Goal: Information Seeking & Learning: Learn about a topic

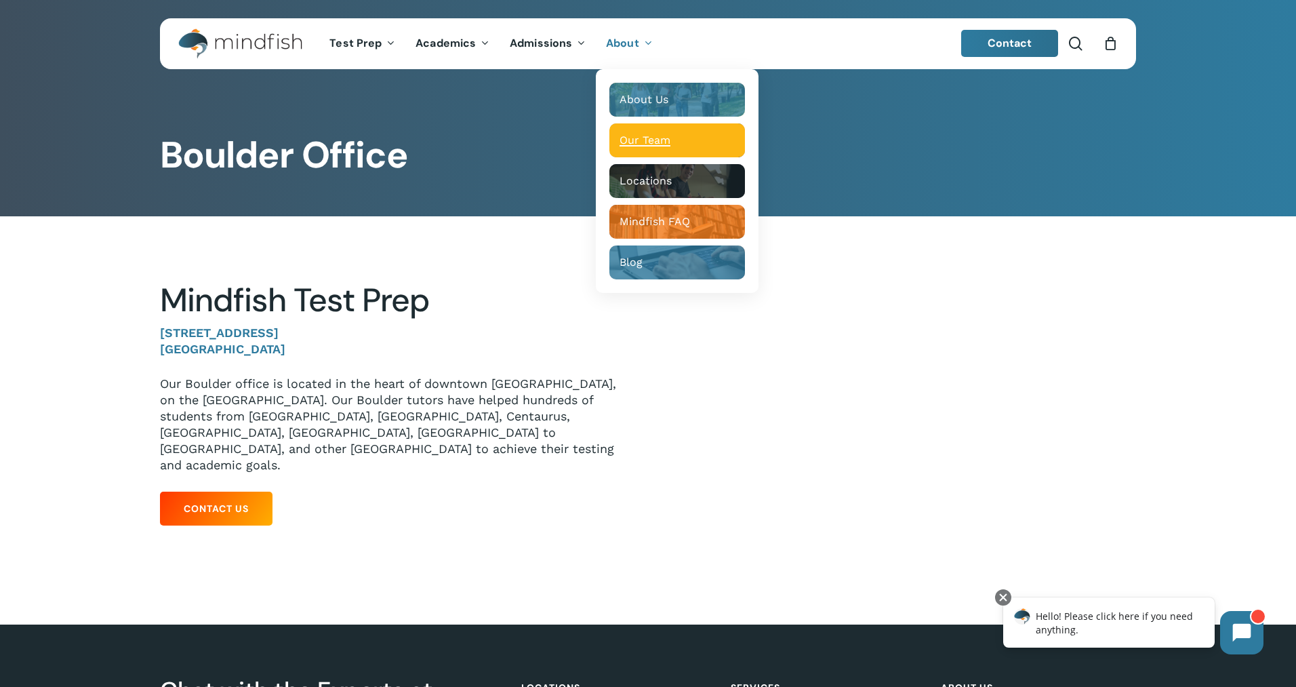
click at [643, 135] on span "Our Team" at bounding box center [645, 140] width 51 height 13
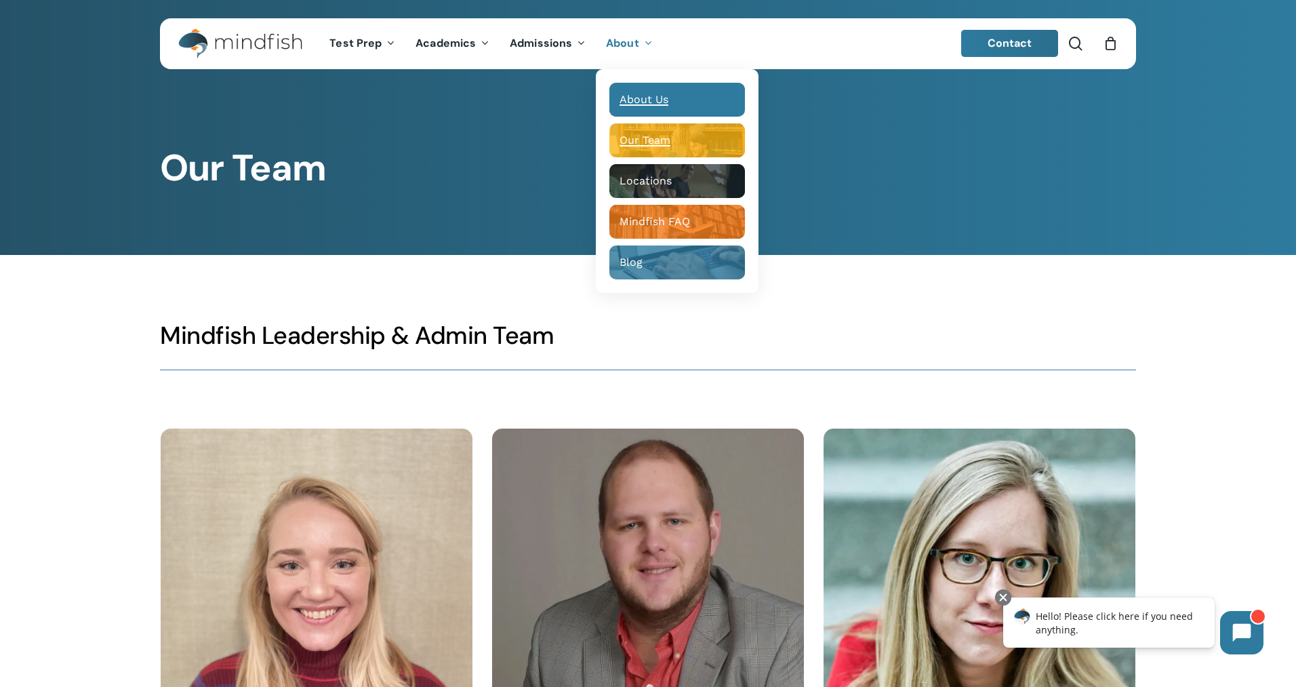
click at [635, 95] on span "About Us" at bounding box center [644, 99] width 49 height 13
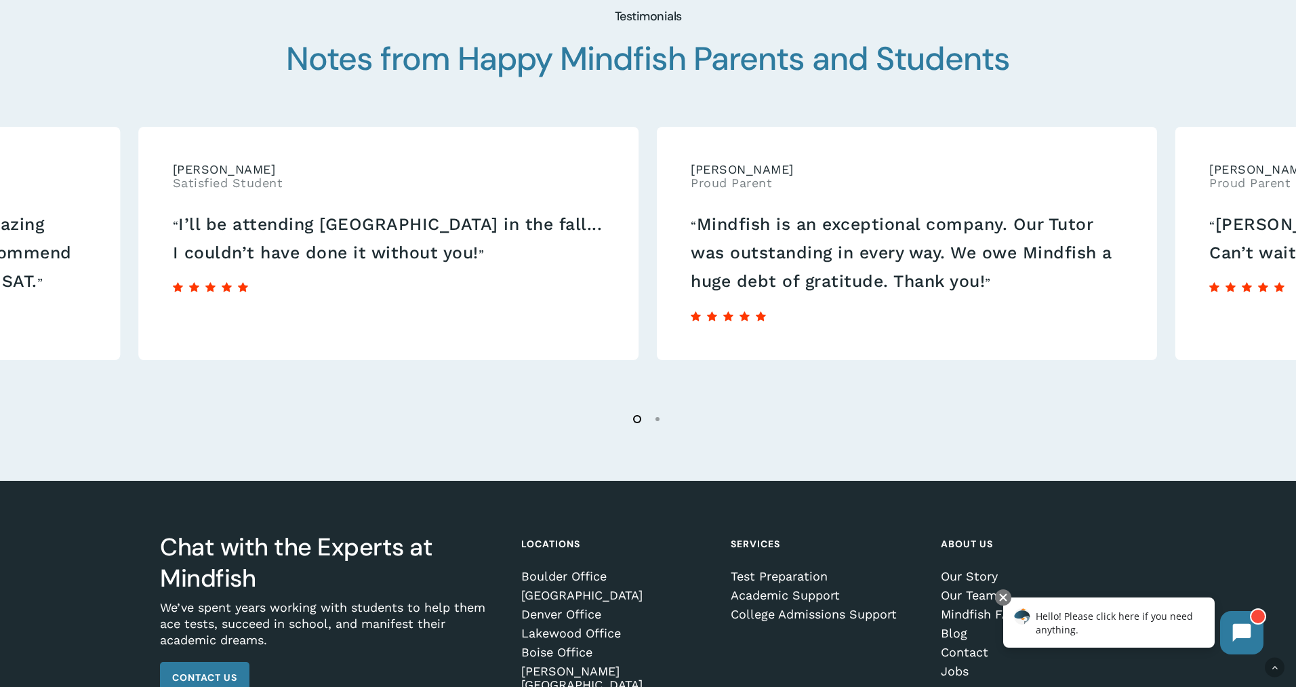
scroll to position [2406, 0]
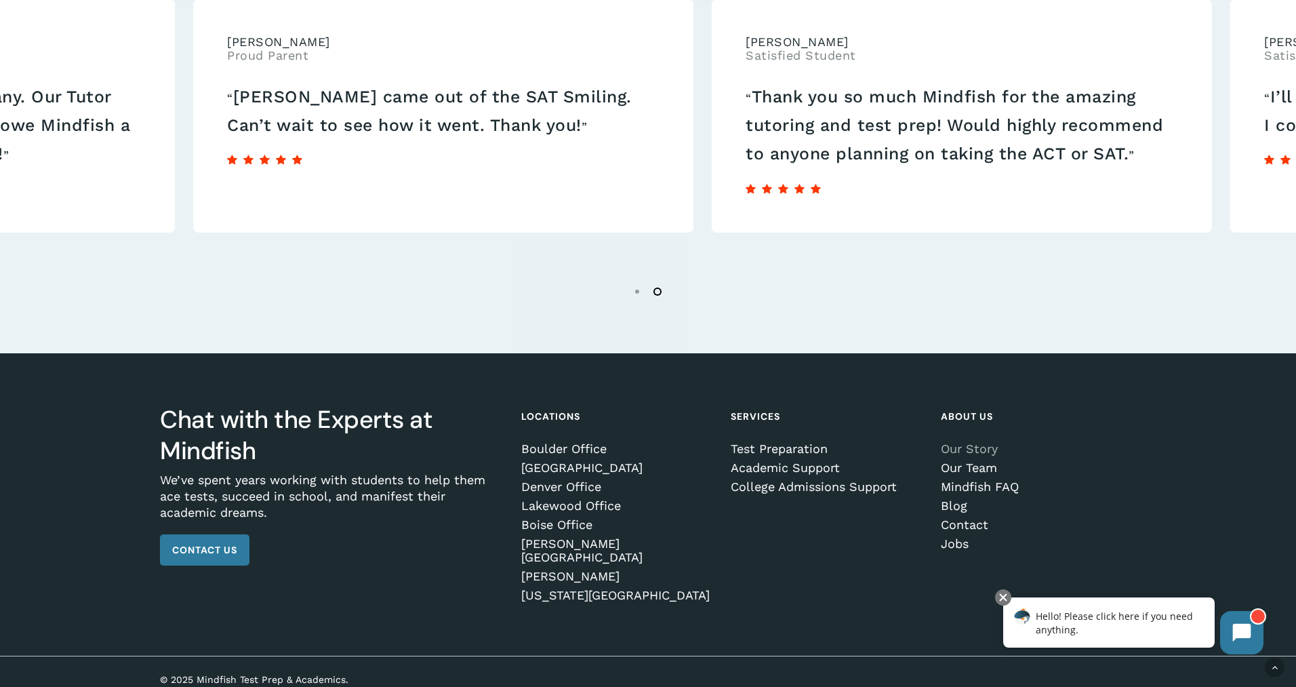
click at [983, 451] on link "Our Story" at bounding box center [1036, 449] width 191 height 14
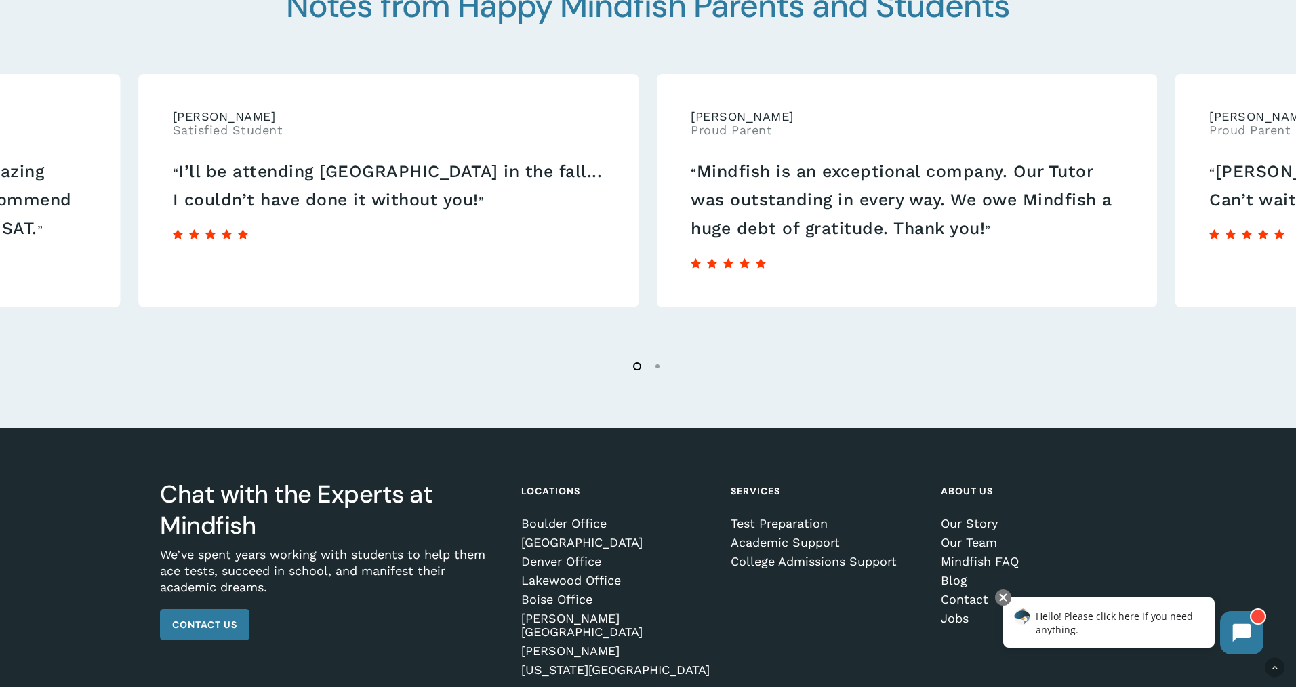
scroll to position [2406, 0]
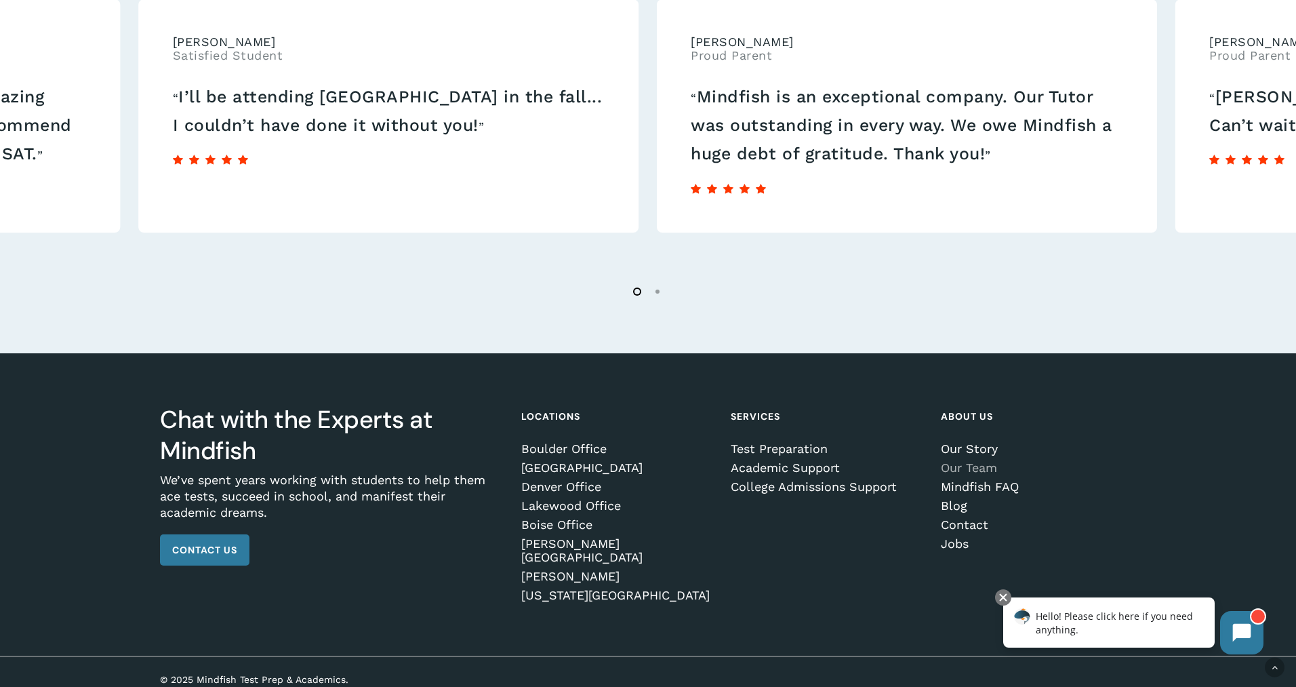
click at [995, 472] on link "Our Team" at bounding box center [1036, 468] width 191 height 14
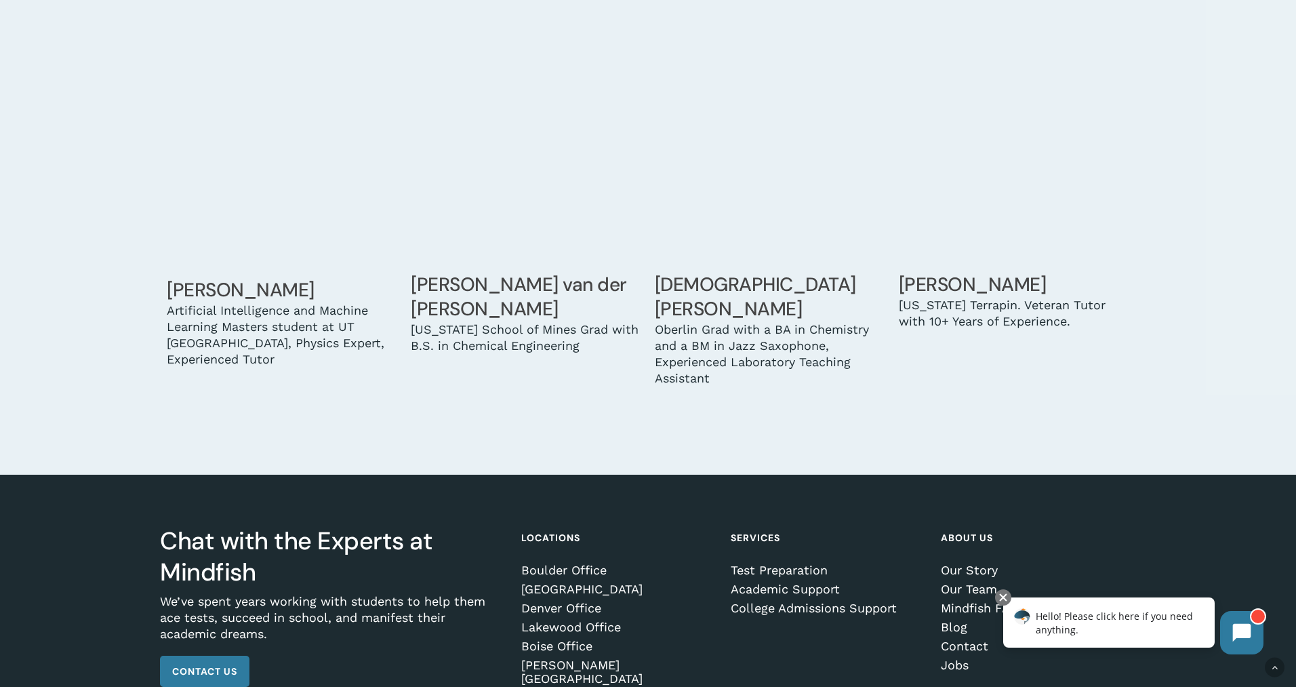
scroll to position [4327, 0]
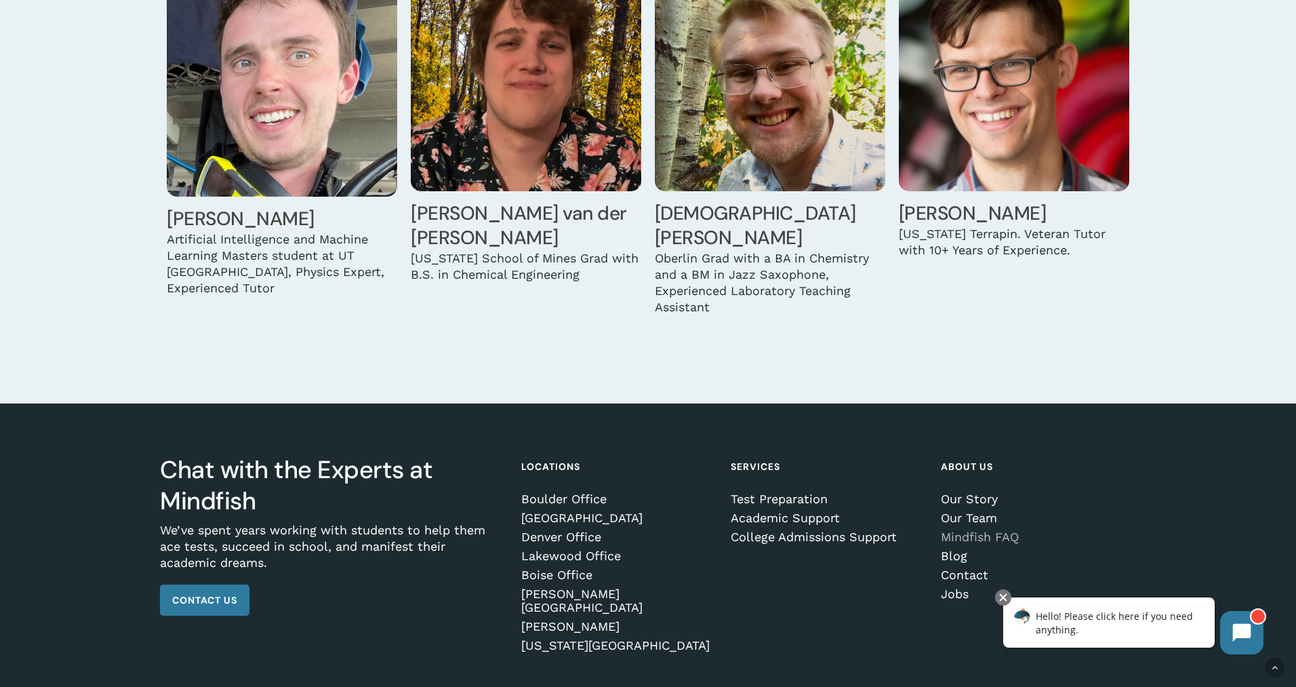
click at [982, 530] on link "Mindfish FAQ" at bounding box center [1036, 537] width 191 height 14
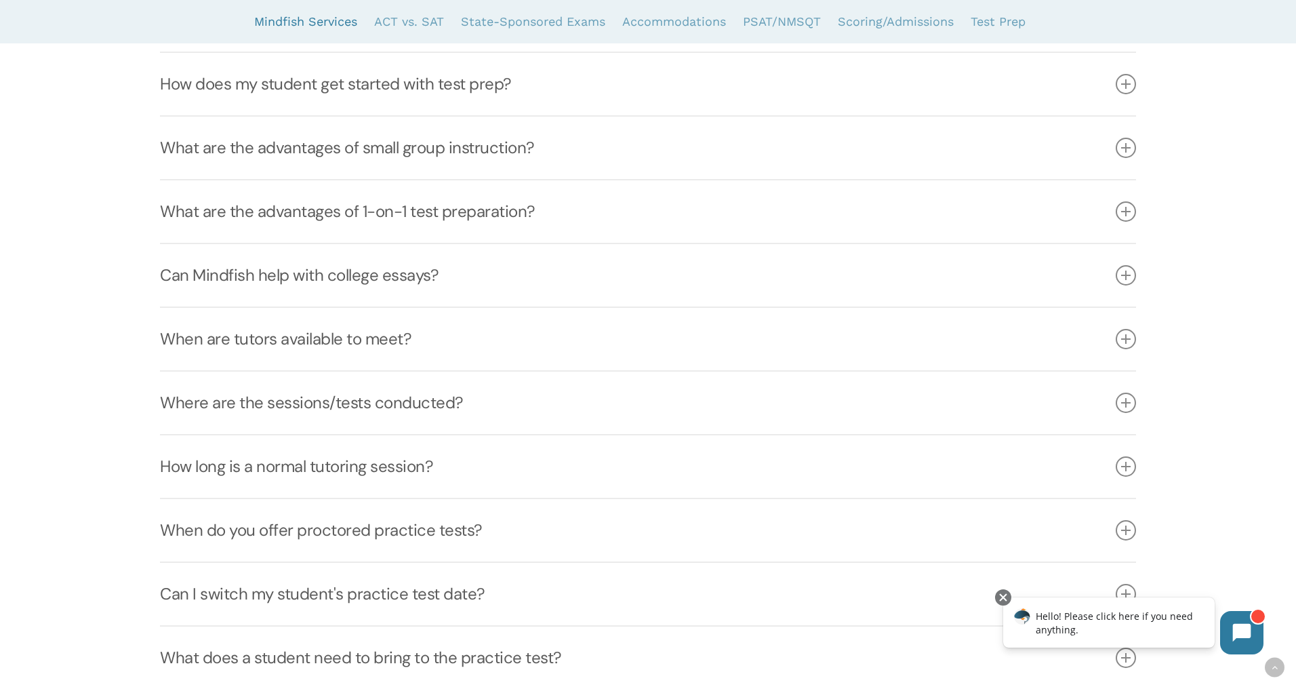
scroll to position [536, 0]
click at [1129, 277] on icon at bounding box center [1126, 274] width 20 height 20
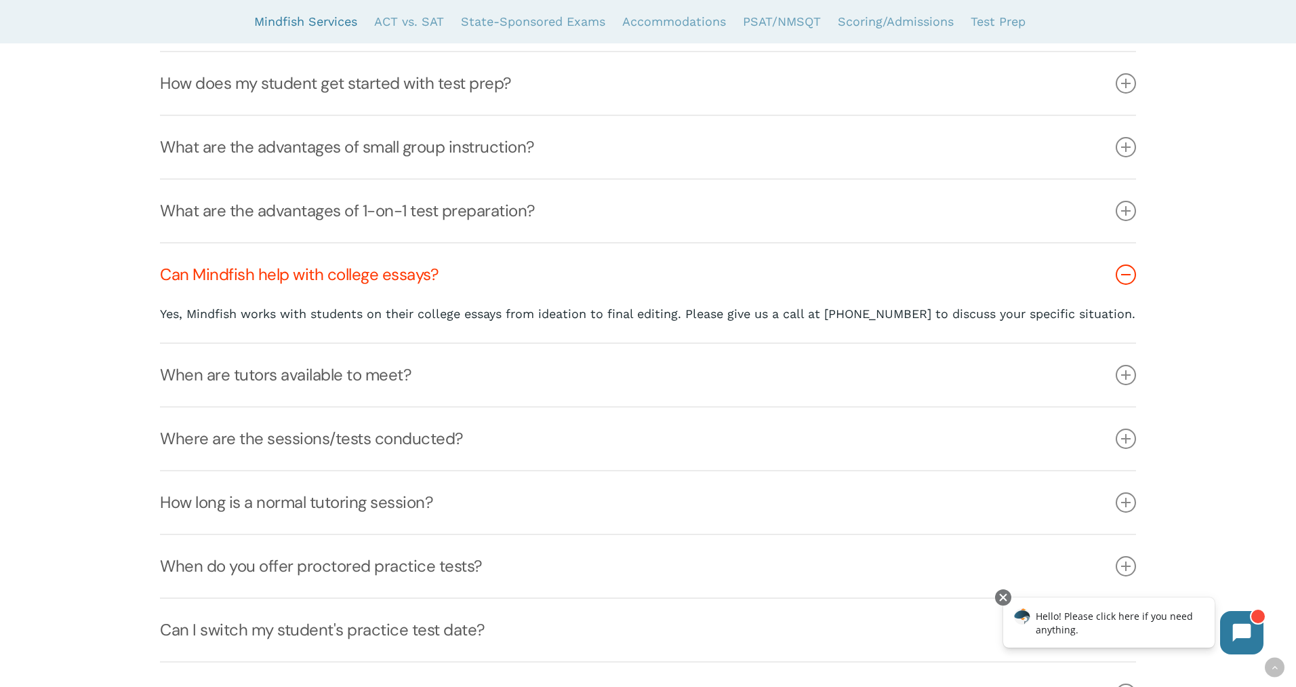
click at [1129, 277] on icon at bounding box center [1126, 274] width 20 height 20
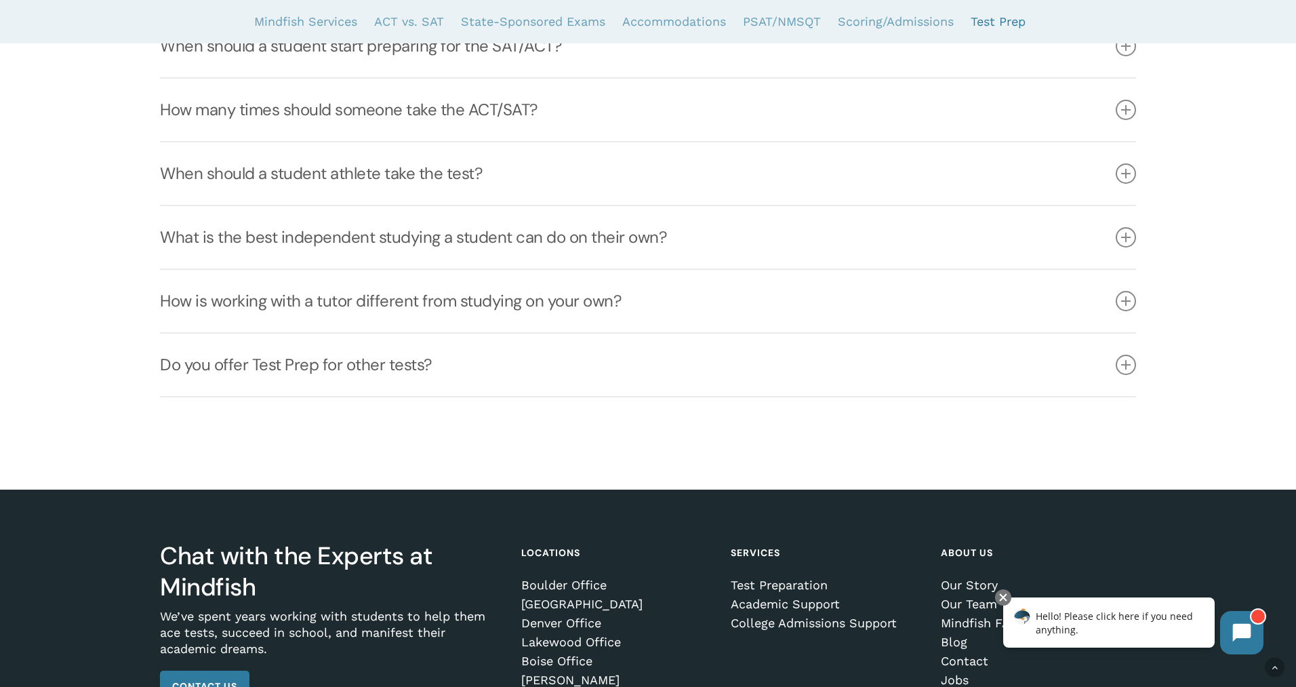
scroll to position [4612, 0]
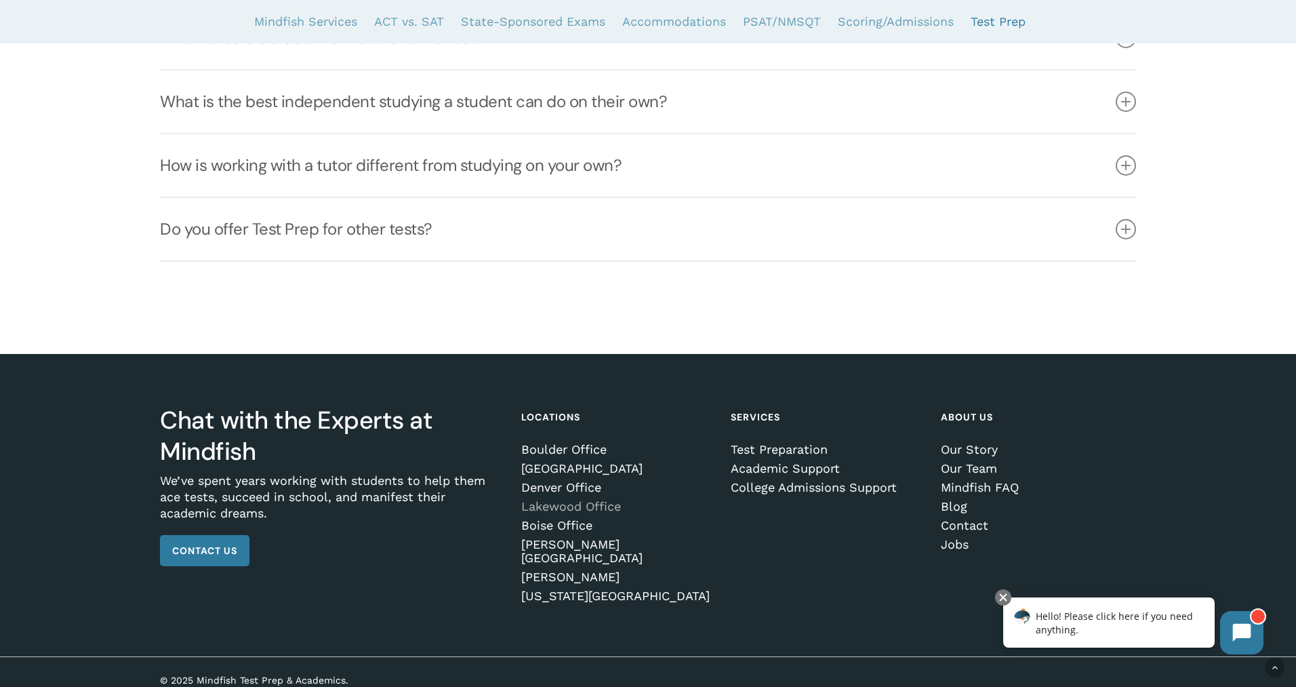
click at [549, 504] on link "Lakewood Office" at bounding box center [616, 507] width 191 height 14
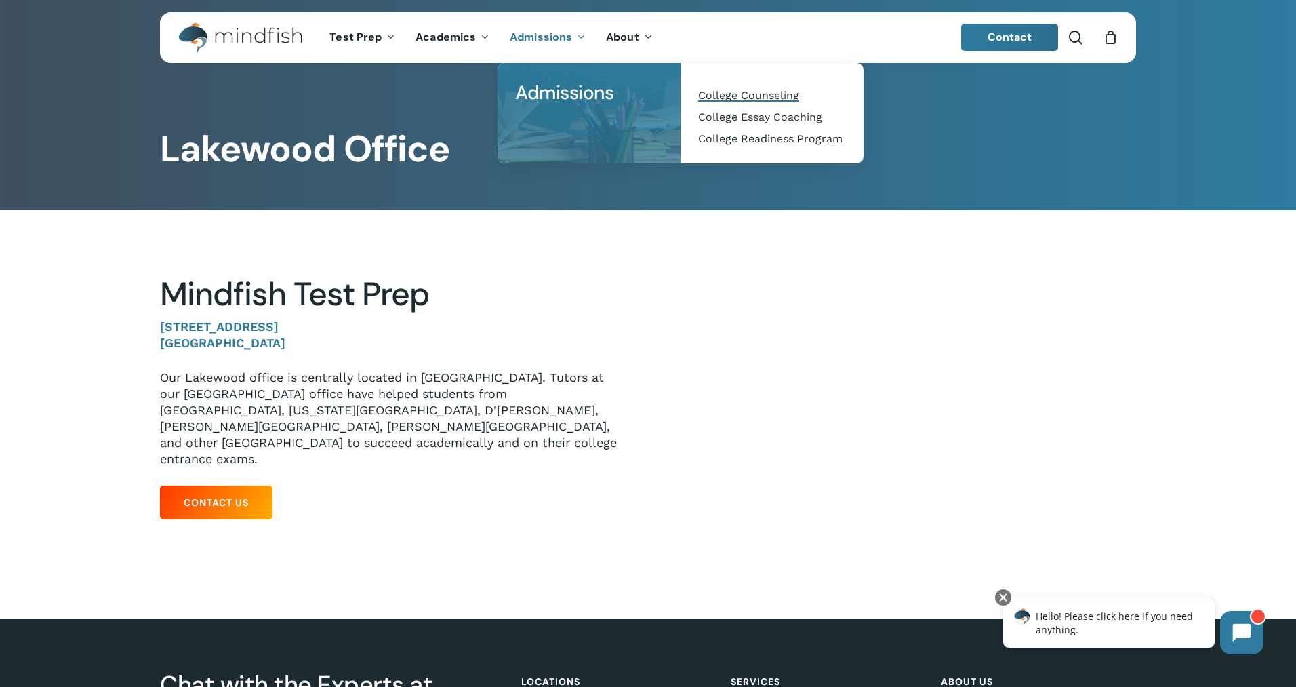
scroll to position [9, 0]
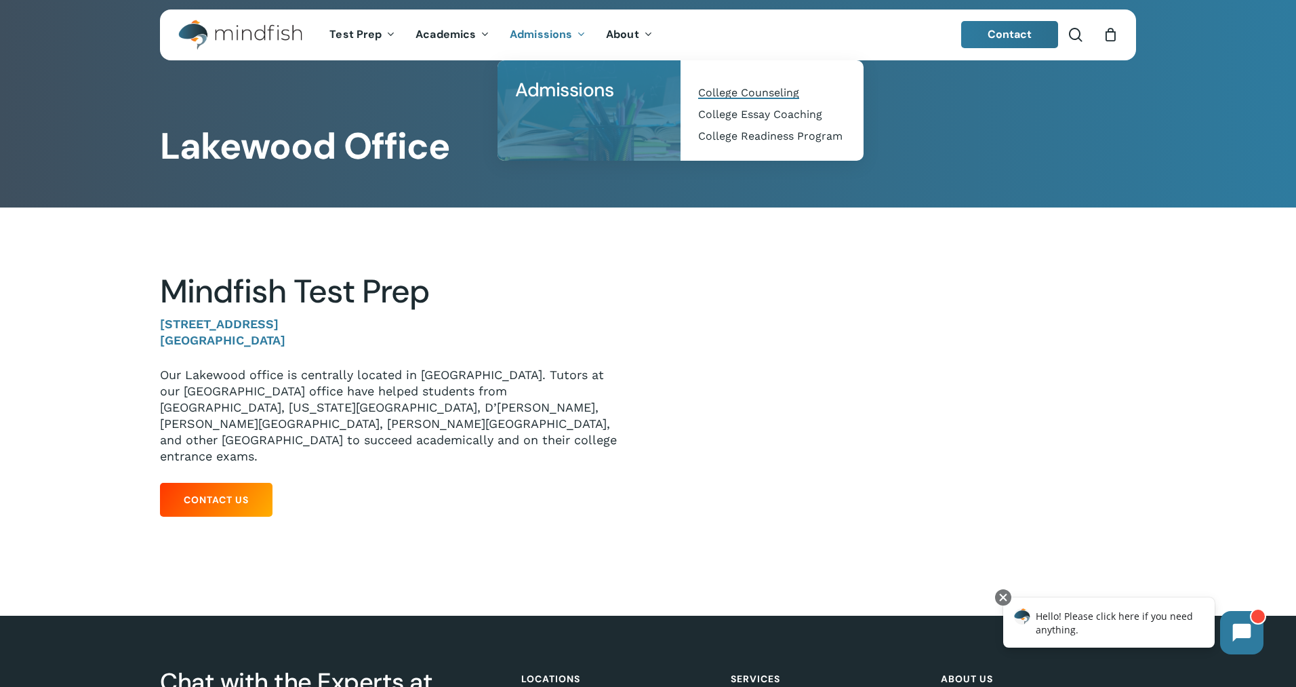
click at [769, 95] on span "College Counseling" at bounding box center [748, 92] width 101 height 13
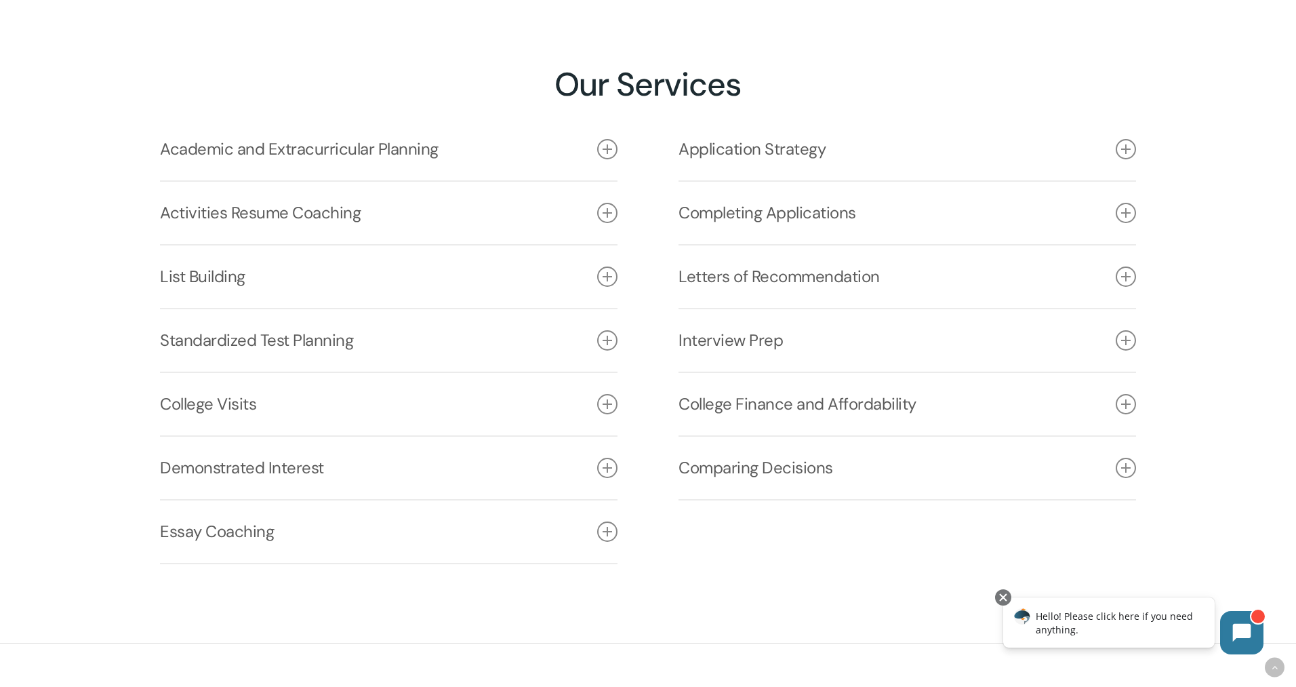
scroll to position [1977, 0]
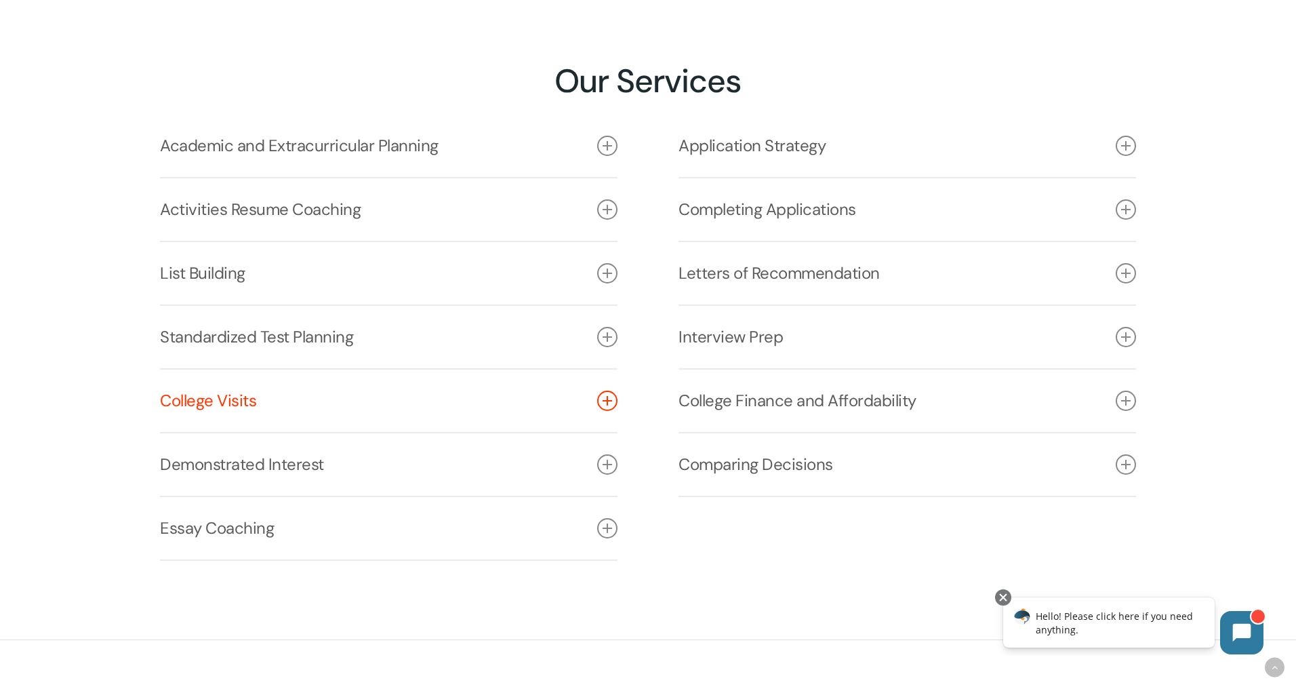
click at [610, 401] on icon at bounding box center [607, 401] width 20 height 20
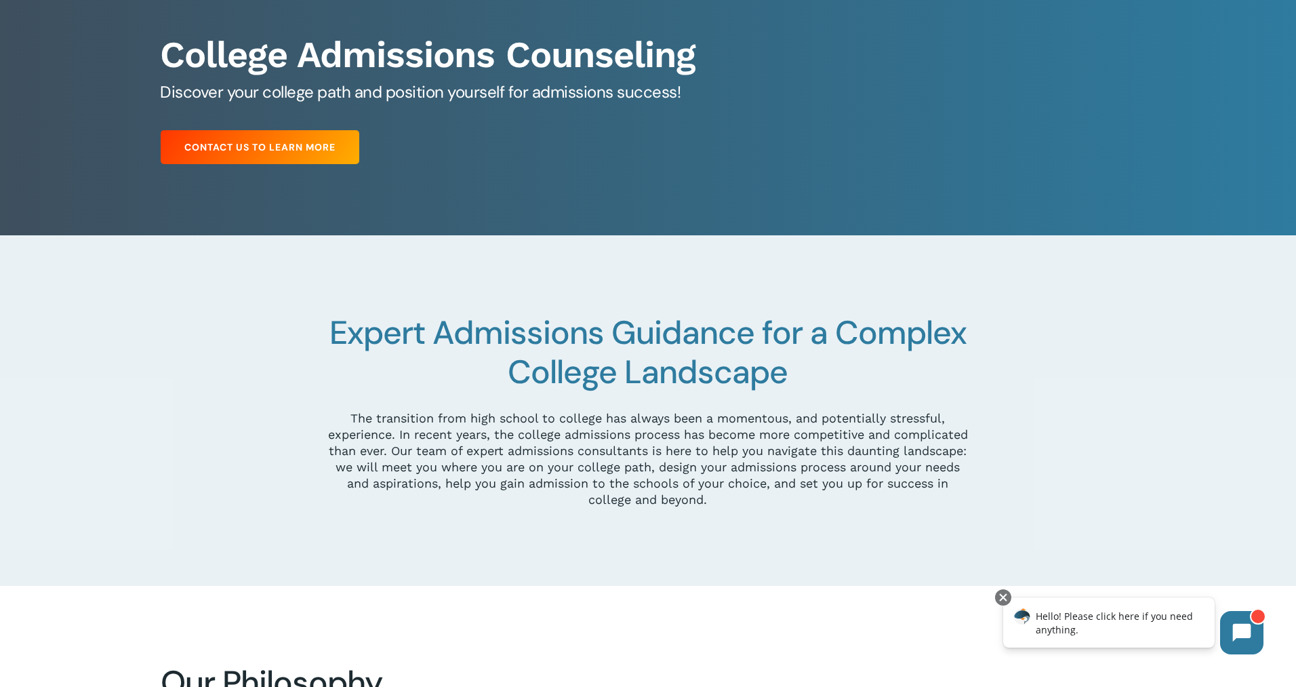
scroll to position [0, 0]
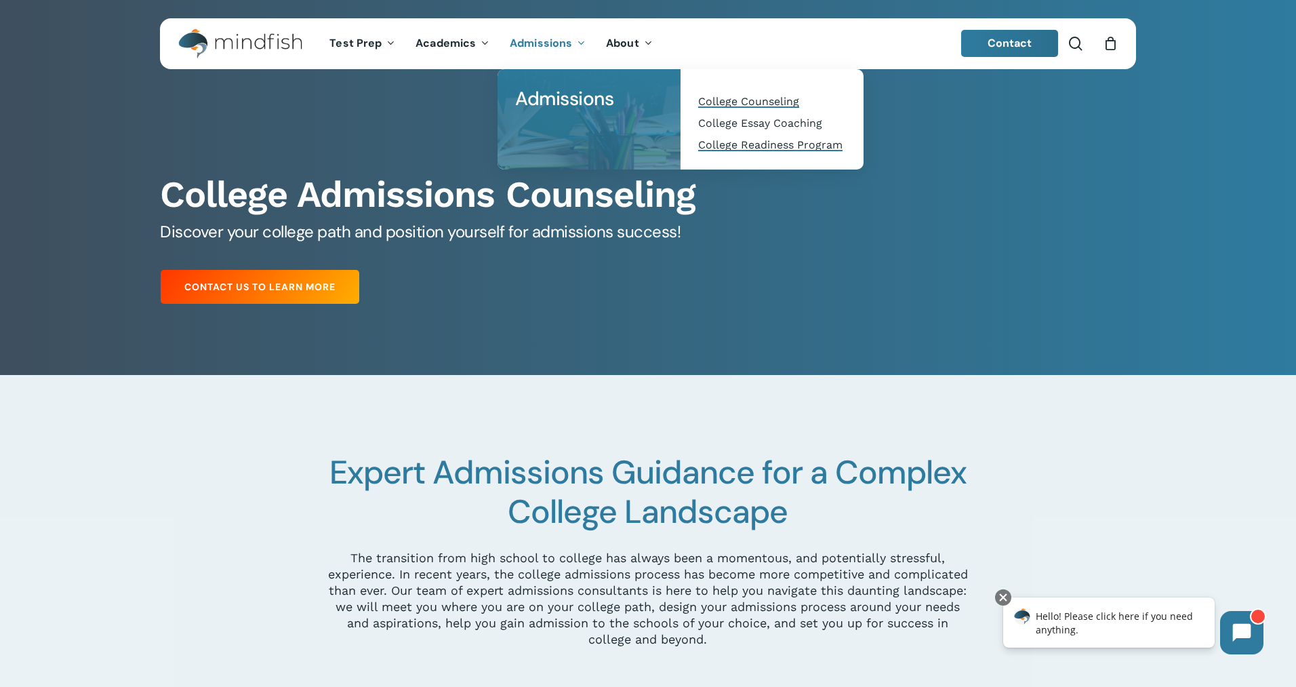
click at [772, 142] on span "College Readiness Program" at bounding box center [770, 144] width 144 height 13
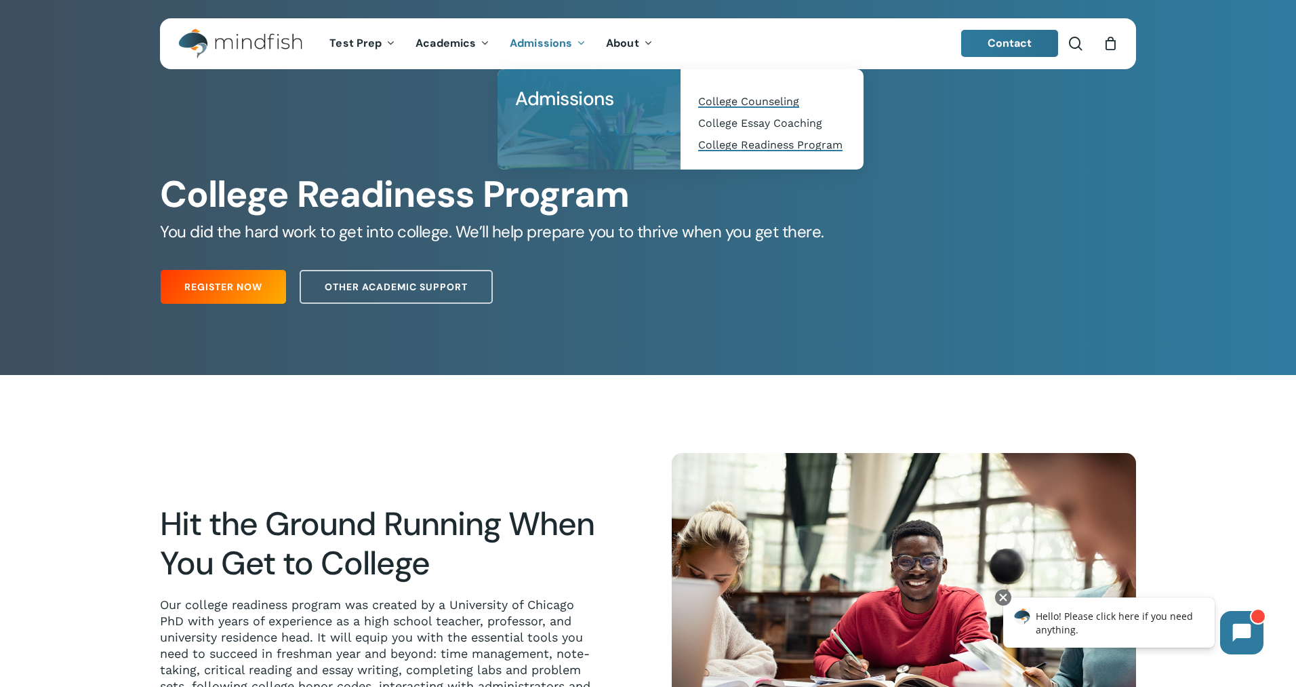
click at [754, 100] on span "College Counseling" at bounding box center [748, 101] width 101 height 13
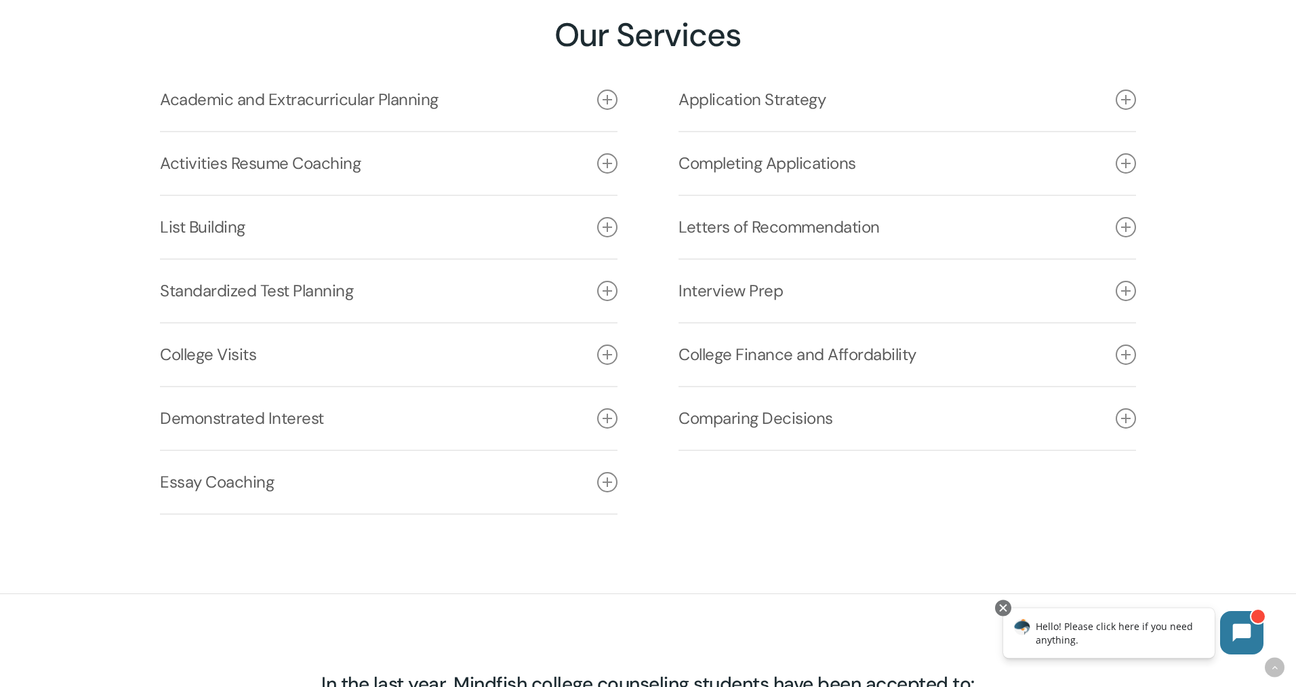
scroll to position [2025, 0]
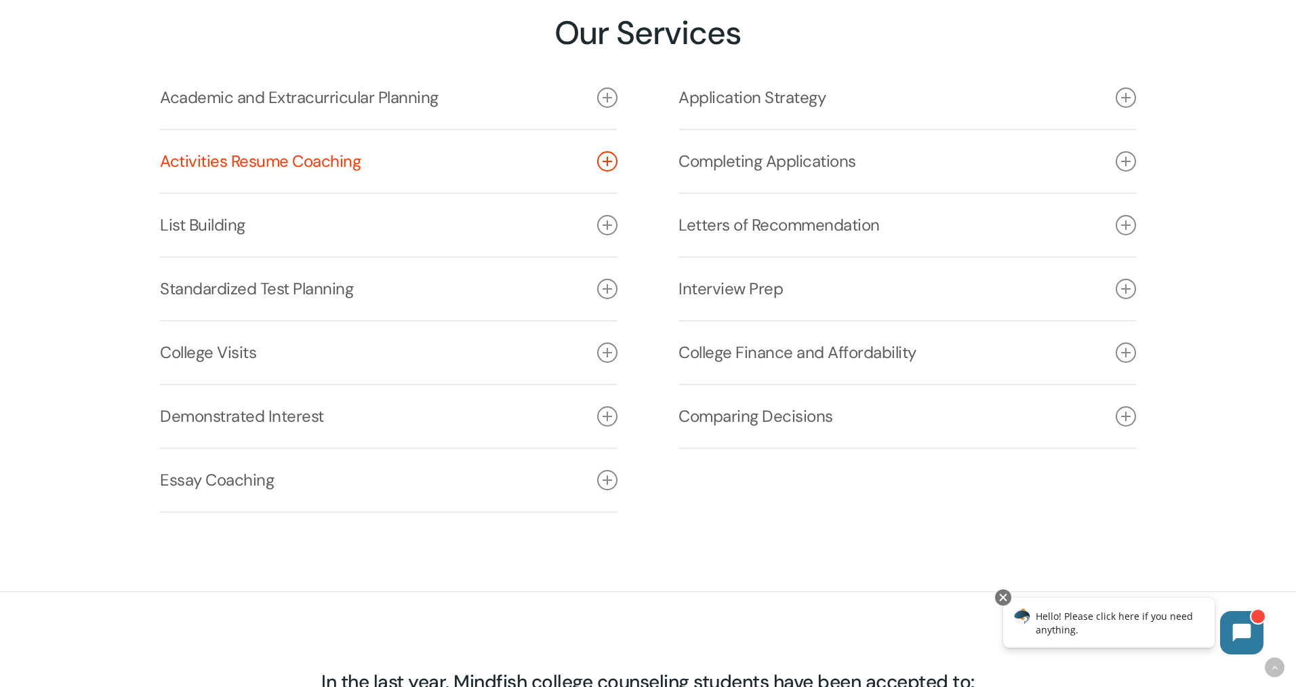
click at [259, 161] on link "Activities Resume Coaching" at bounding box center [389, 161] width 458 height 62
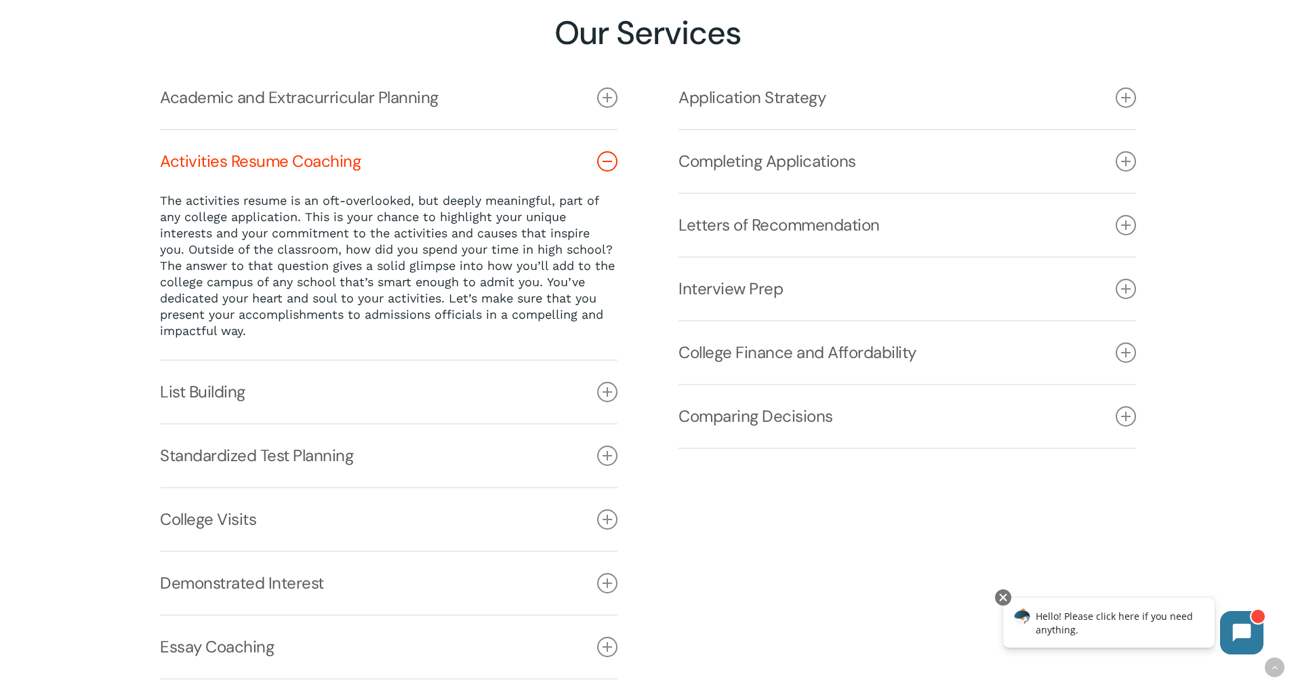
click at [259, 161] on link "Activities Resume Coaching" at bounding box center [389, 161] width 458 height 62
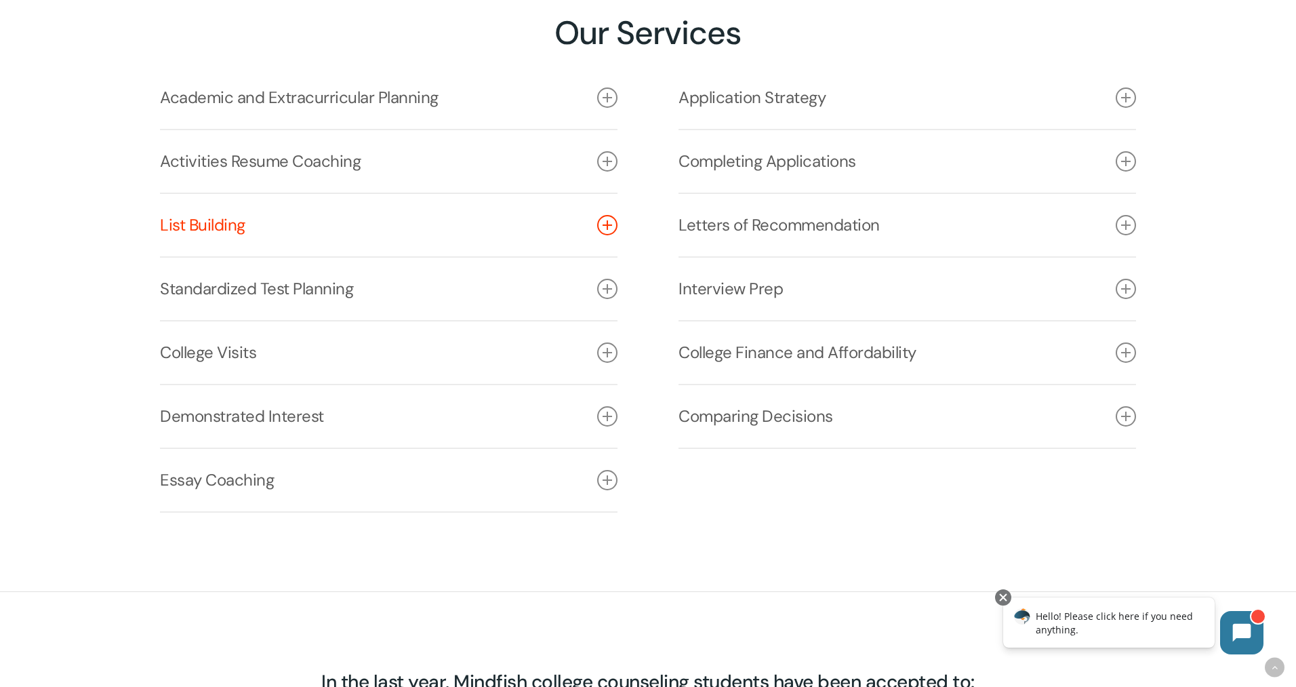
click at [205, 230] on link "List Building" at bounding box center [389, 225] width 458 height 62
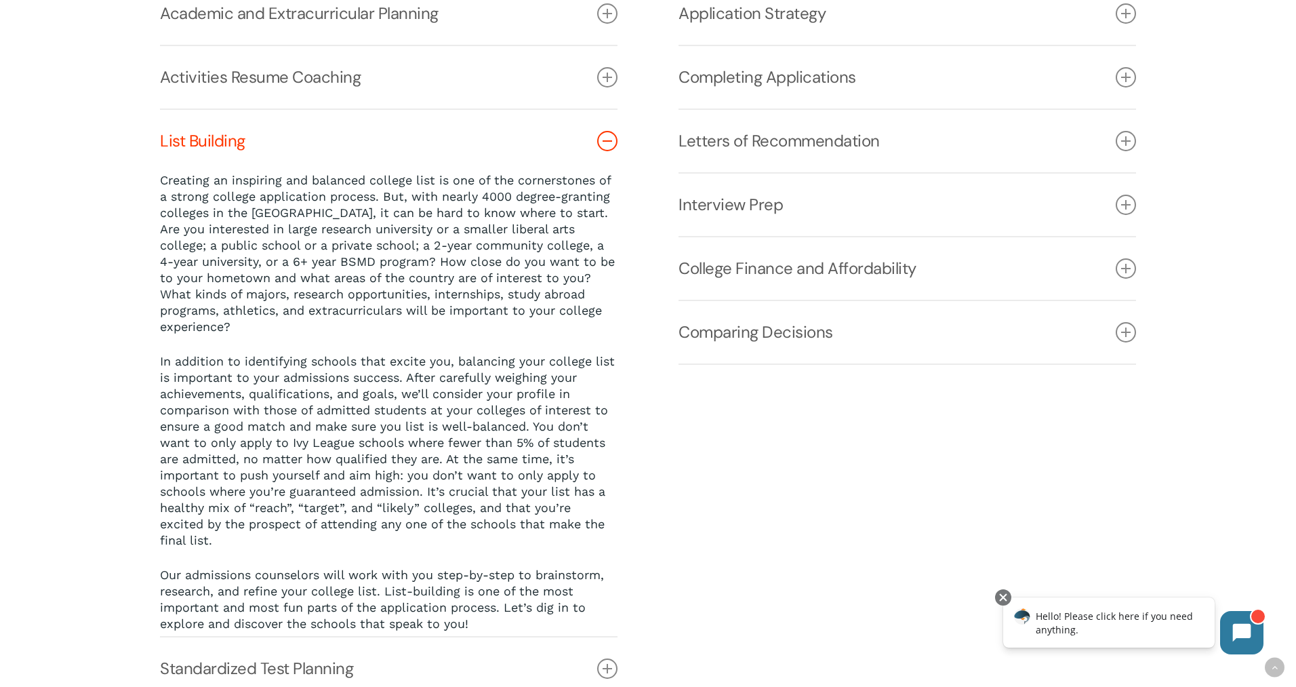
scroll to position [2116, 0]
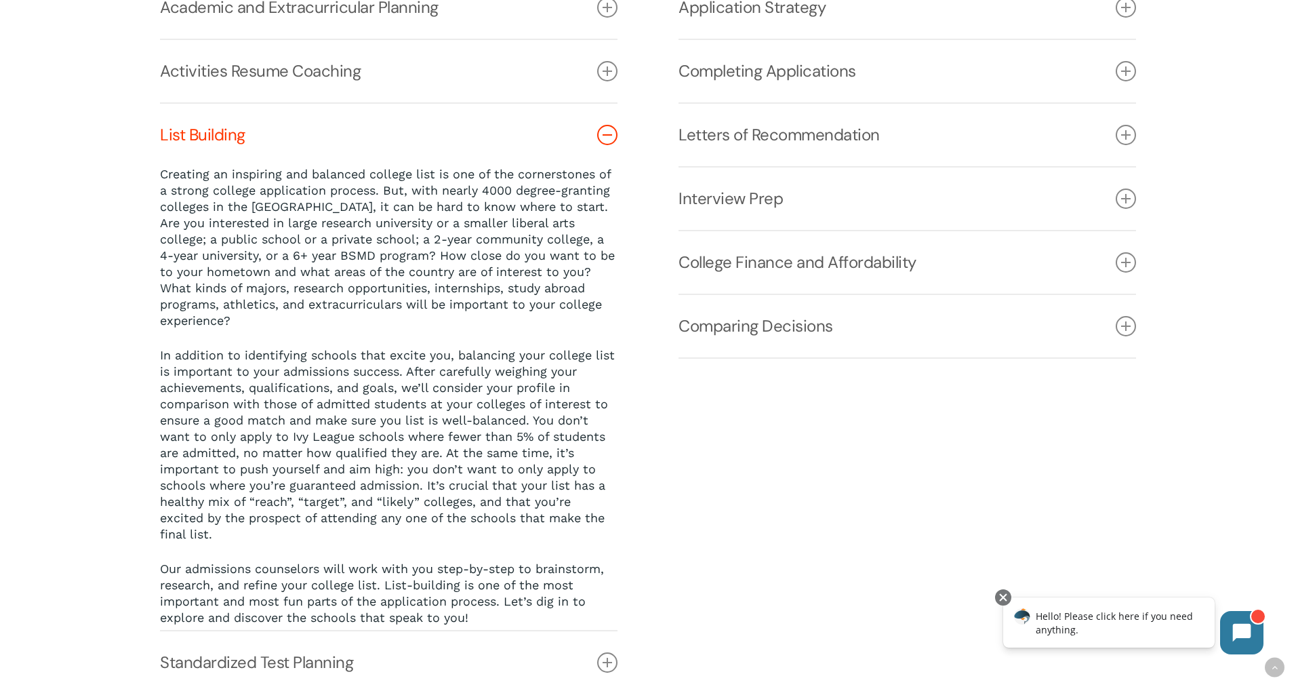
click at [219, 134] on link "List Building" at bounding box center [389, 135] width 458 height 62
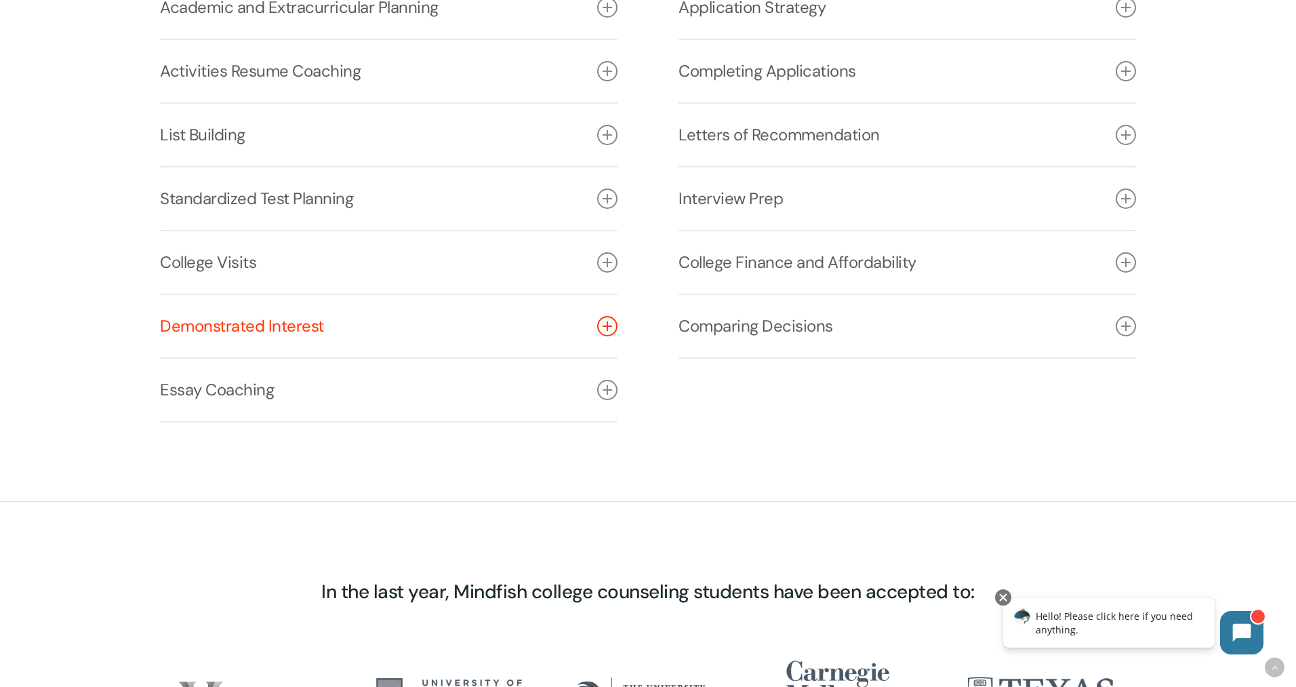
click at [225, 325] on link "Demonstrated Interest" at bounding box center [389, 326] width 458 height 62
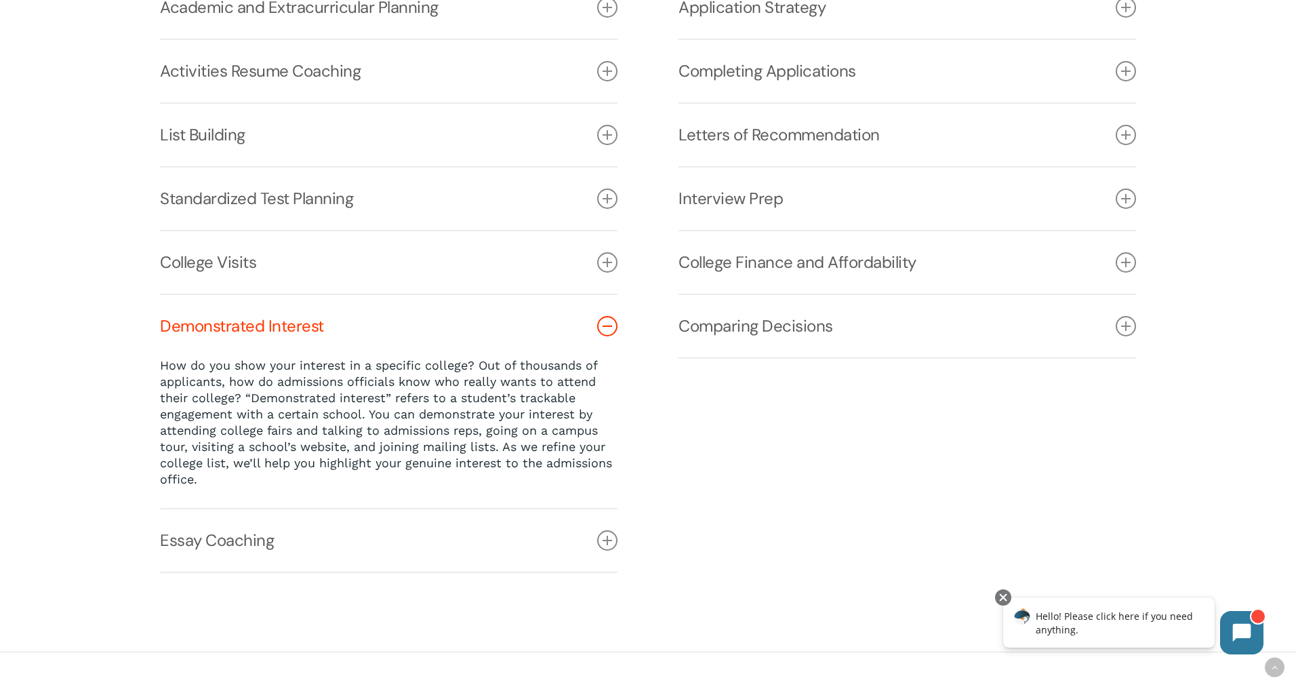
click at [225, 325] on link "Demonstrated Interest" at bounding box center [389, 326] width 458 height 62
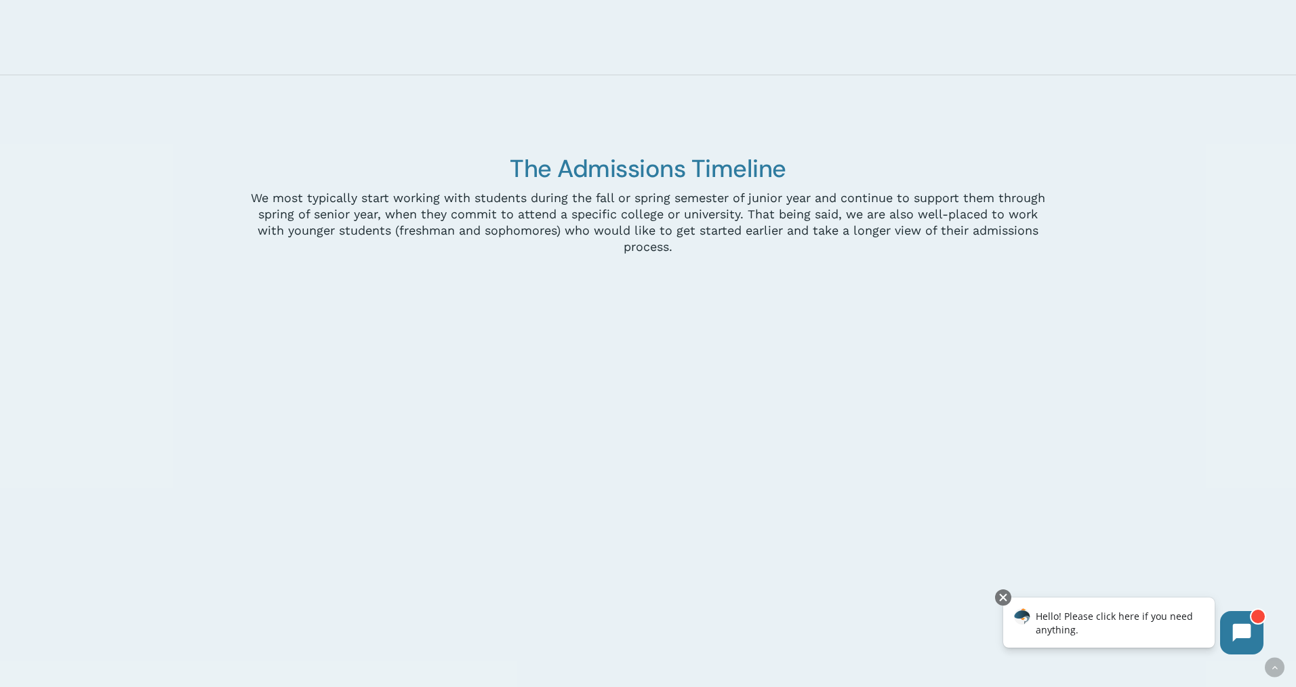
scroll to position [3479, 0]
